Goal: Complete application form

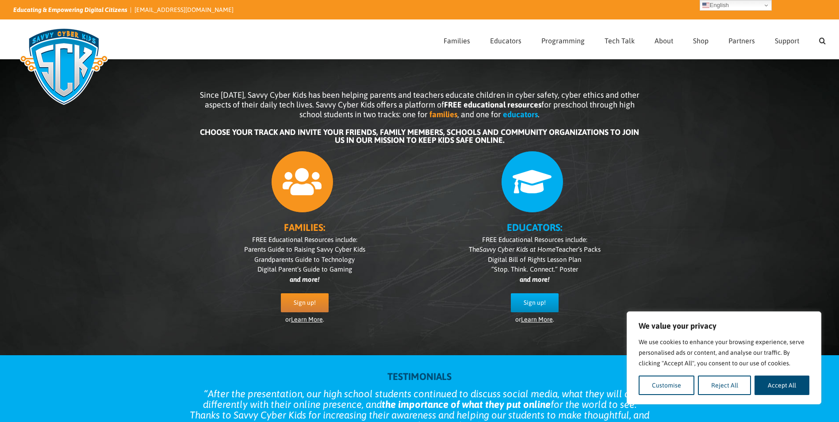
click at [792, 290] on div "Since 2007, Savvy Cyber Kids has been helping parents and teachers educate chil…" at bounding box center [419, 200] width 839 height 309
click at [790, 388] on button "Accept All" at bounding box center [781, 384] width 55 height 19
checkbox input "true"
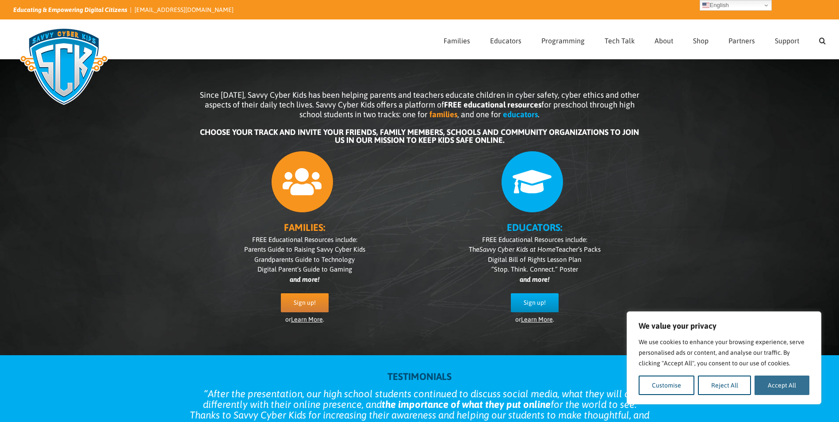
checkbox input "true"
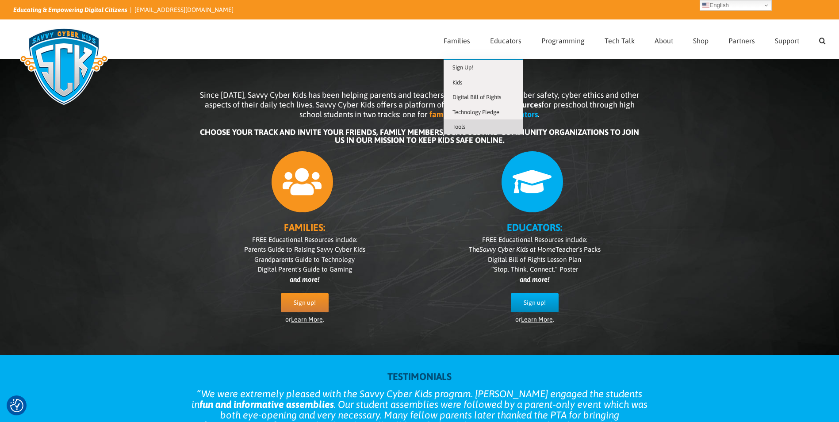
click at [461, 127] on span "Tools" at bounding box center [458, 126] width 13 height 7
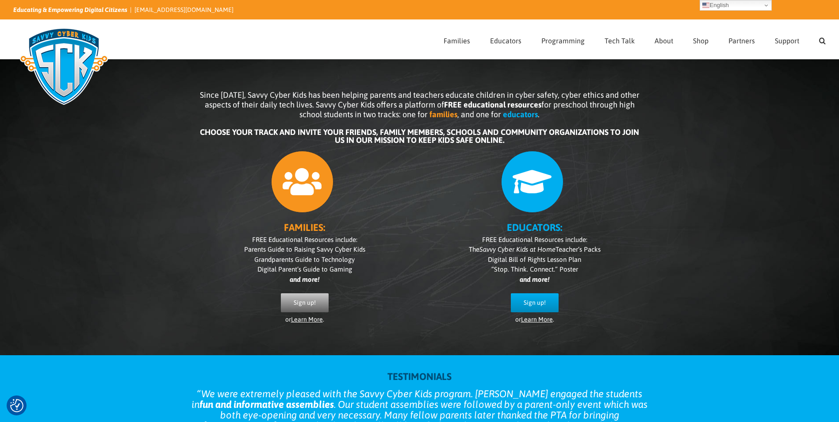
click at [309, 301] on span "Sign up!" at bounding box center [305, 303] width 22 height 8
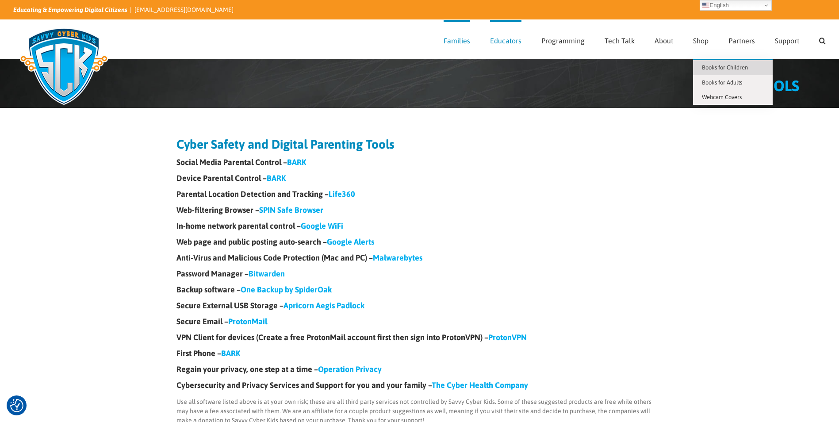
click at [714, 68] on span "Books for Children" at bounding box center [724, 67] width 46 height 7
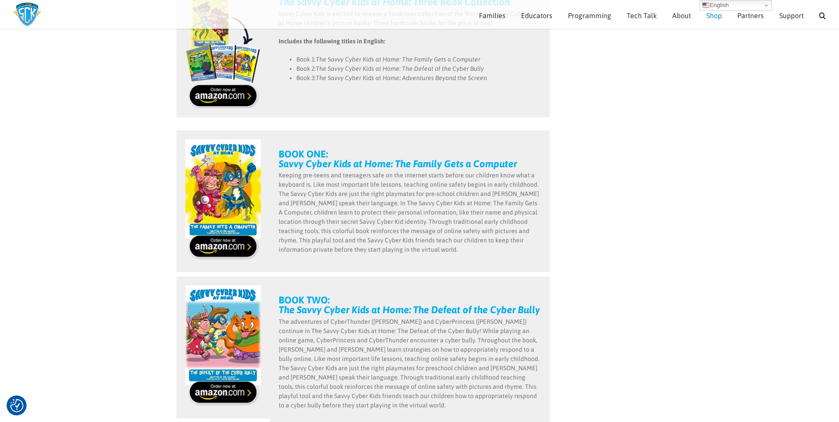
scroll to position [141, 0]
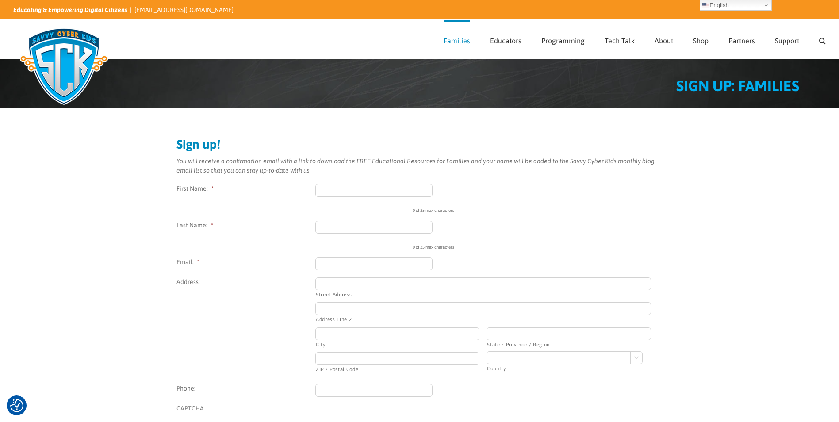
click at [324, 191] on input "First Name: *" at bounding box center [374, 190] width 118 height 13
type input "[PERSON_NAME]"
type input "[EMAIL_ADDRESS][DOMAIN_NAME]"
type input "[STREET_ADDRESS][PERSON_NAME]"
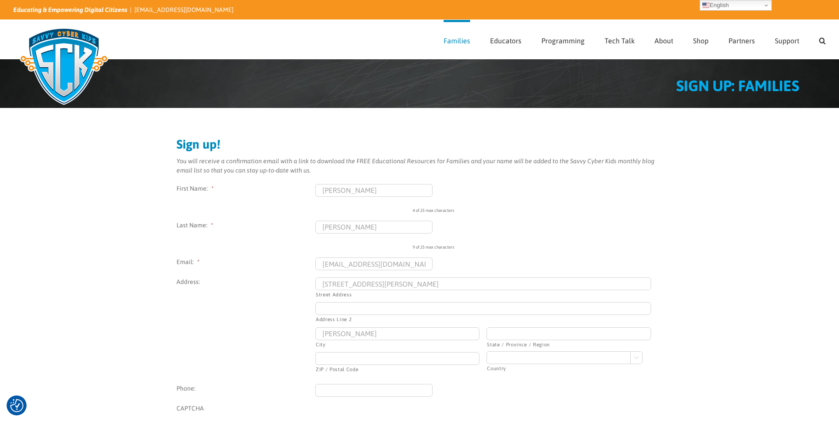
type input "[PERSON_NAME]"
type input "TN"
type input "38357"
click at [635, 355] on select "[GEOGRAPHIC_DATA] [GEOGRAPHIC_DATA] [GEOGRAPHIC_DATA] [US_STATE] [GEOGRAPHIC_DA…" at bounding box center [564, 357] width 156 height 13
select select "[GEOGRAPHIC_DATA]"
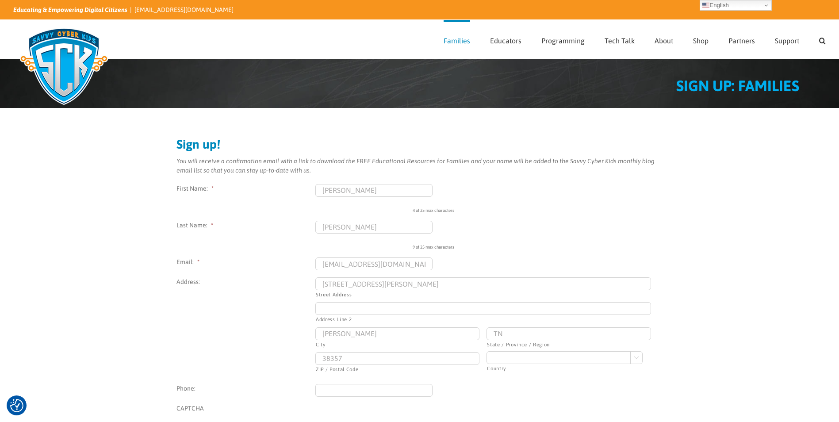
click at [486, 351] on select "[GEOGRAPHIC_DATA] [GEOGRAPHIC_DATA] [GEOGRAPHIC_DATA] [US_STATE] [GEOGRAPHIC_DA…" at bounding box center [564, 357] width 156 height 13
click at [348, 390] on input "(___) ___-____" at bounding box center [374, 390] width 118 height 13
type input "[PHONE_NUMBER]"
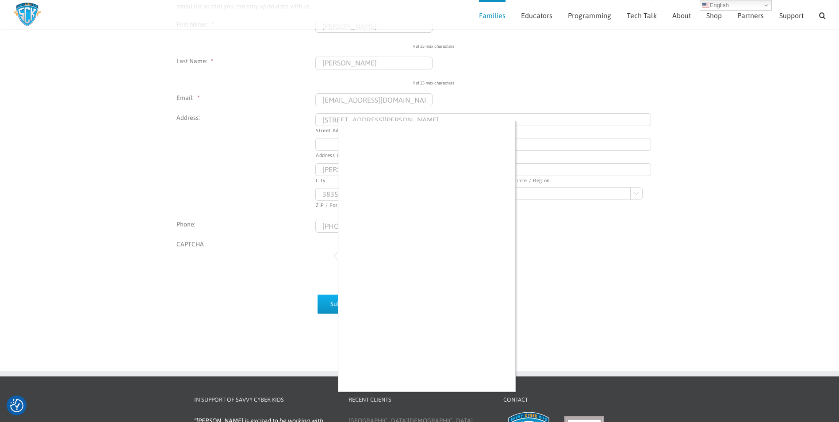
scroll to position [133, 0]
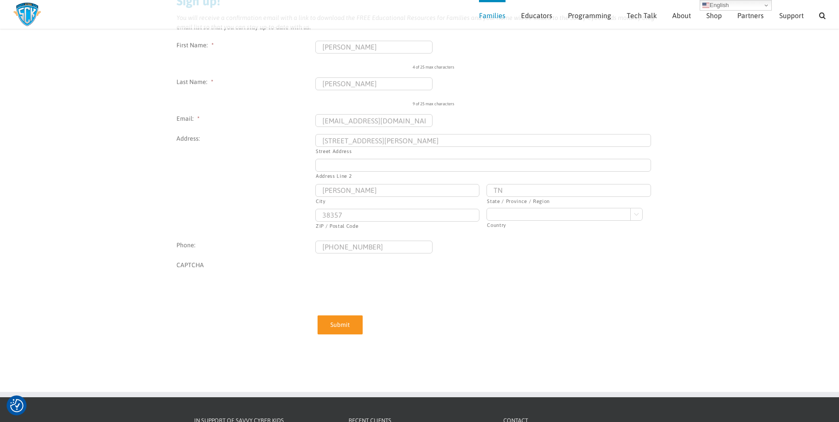
click at [343, 324] on input "Submit" at bounding box center [339, 324] width 45 height 19
